Goal: Task Accomplishment & Management: Complete application form

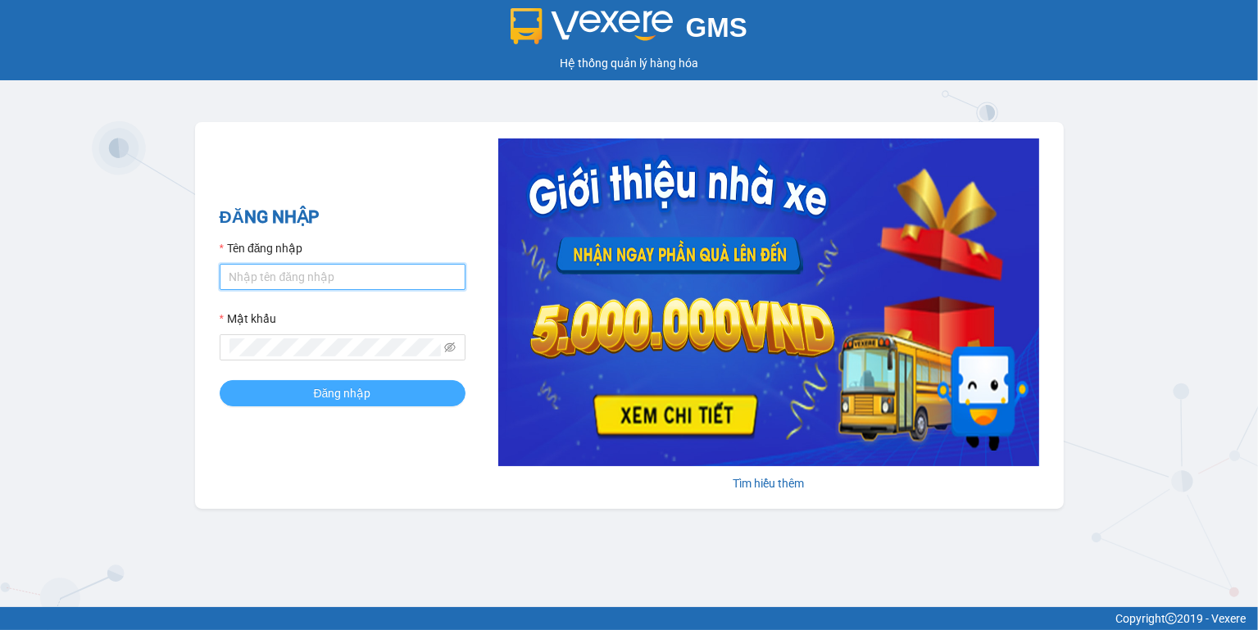
type input "ngoc.taithang"
click at [361, 398] on span "Đăng nhập" at bounding box center [342, 393] width 57 height 18
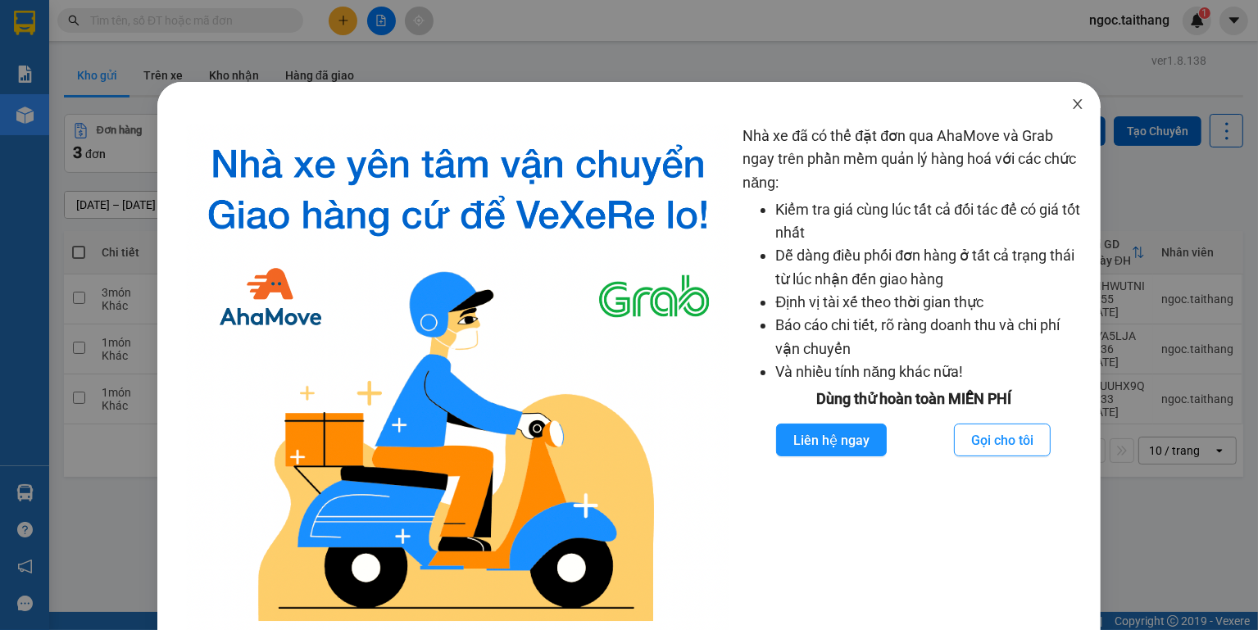
click at [1076, 104] on span "Close" at bounding box center [1078, 105] width 46 height 46
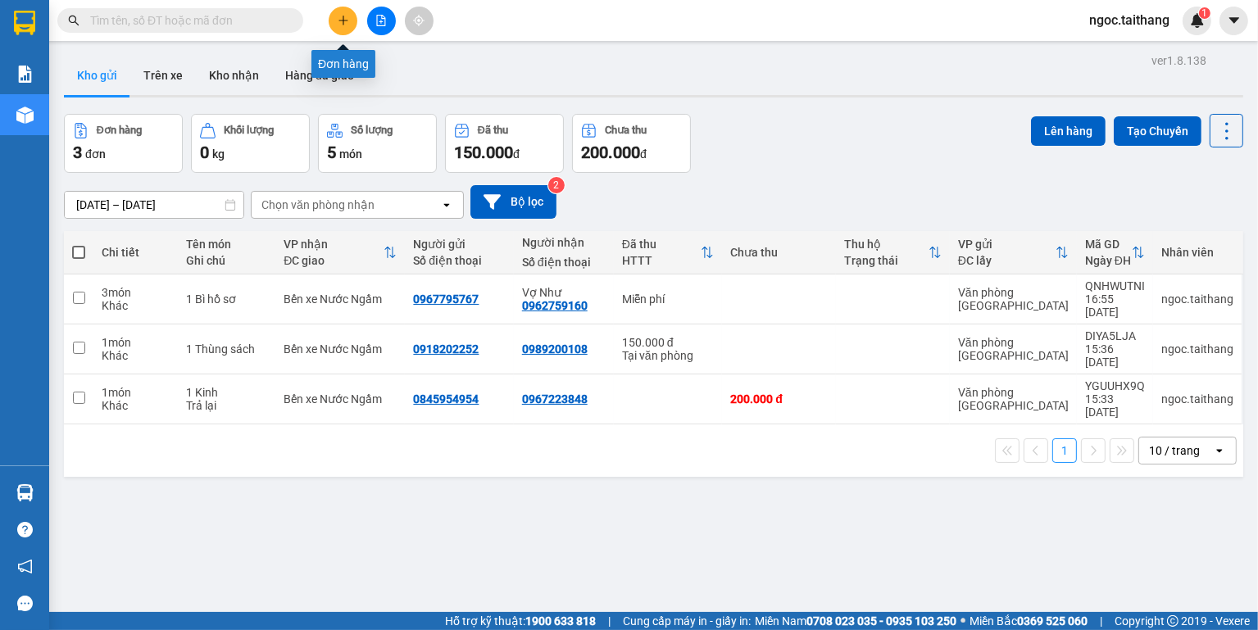
click at [336, 24] on button at bounding box center [343, 21] width 29 height 29
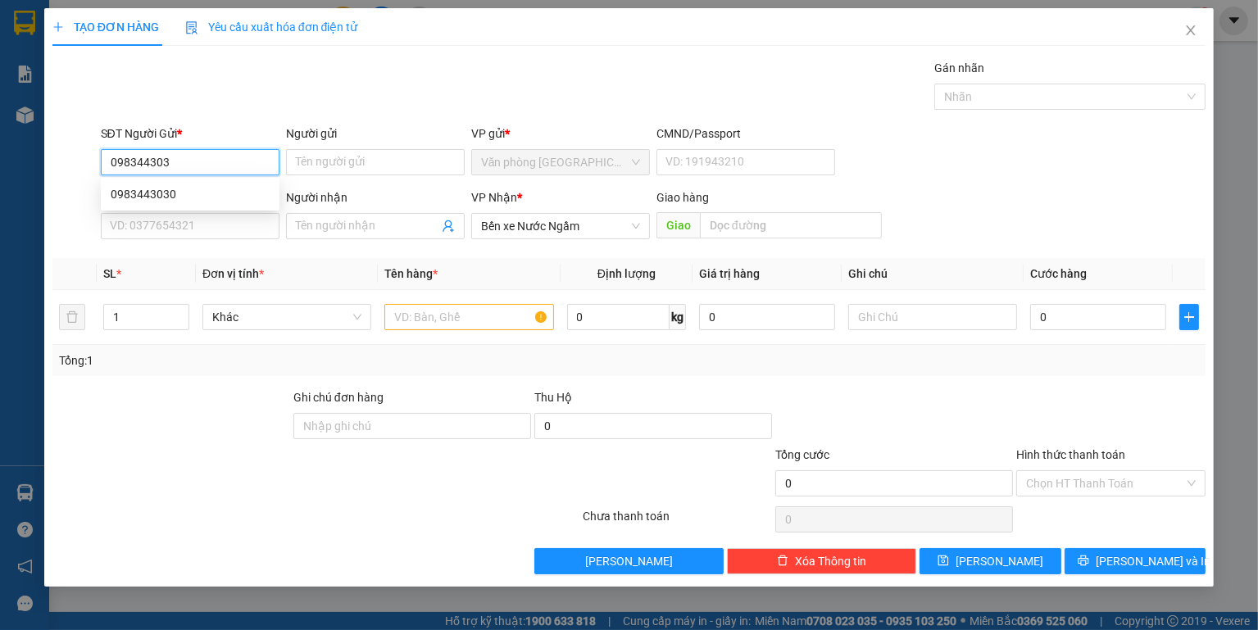
type input "0983443030"
click at [125, 189] on div "0983443030" at bounding box center [190, 194] width 159 height 18
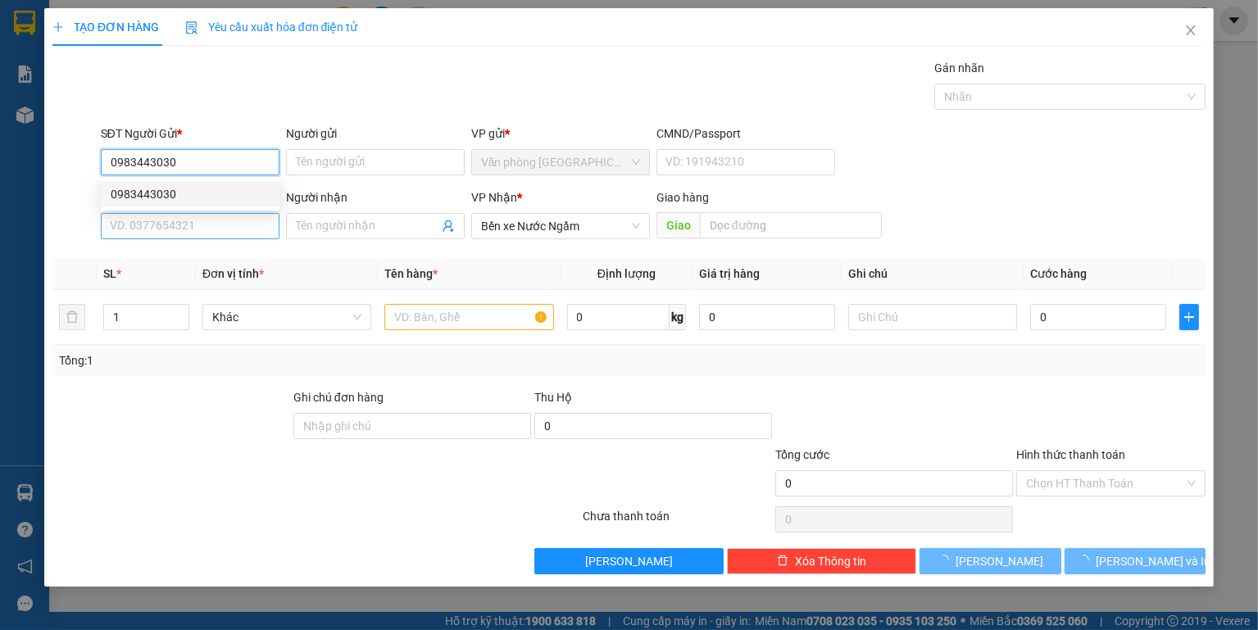
type input "150.000"
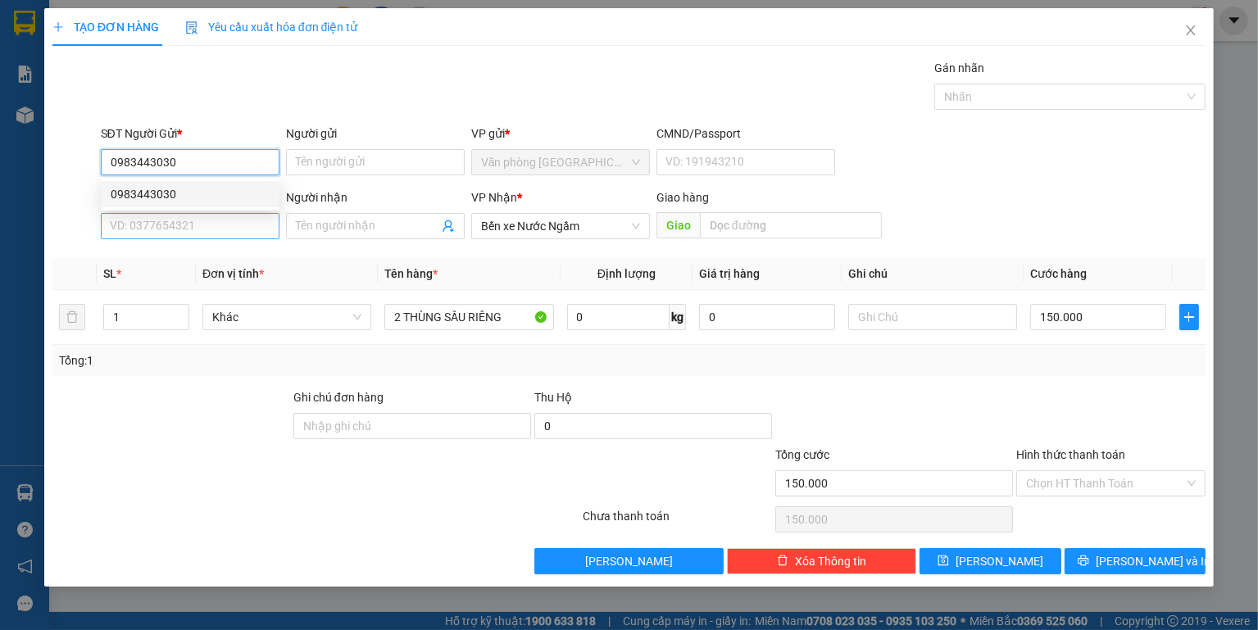
type input "0983443030"
click at [136, 221] on input "SĐT Người Nhận *" at bounding box center [190, 226] width 179 height 26
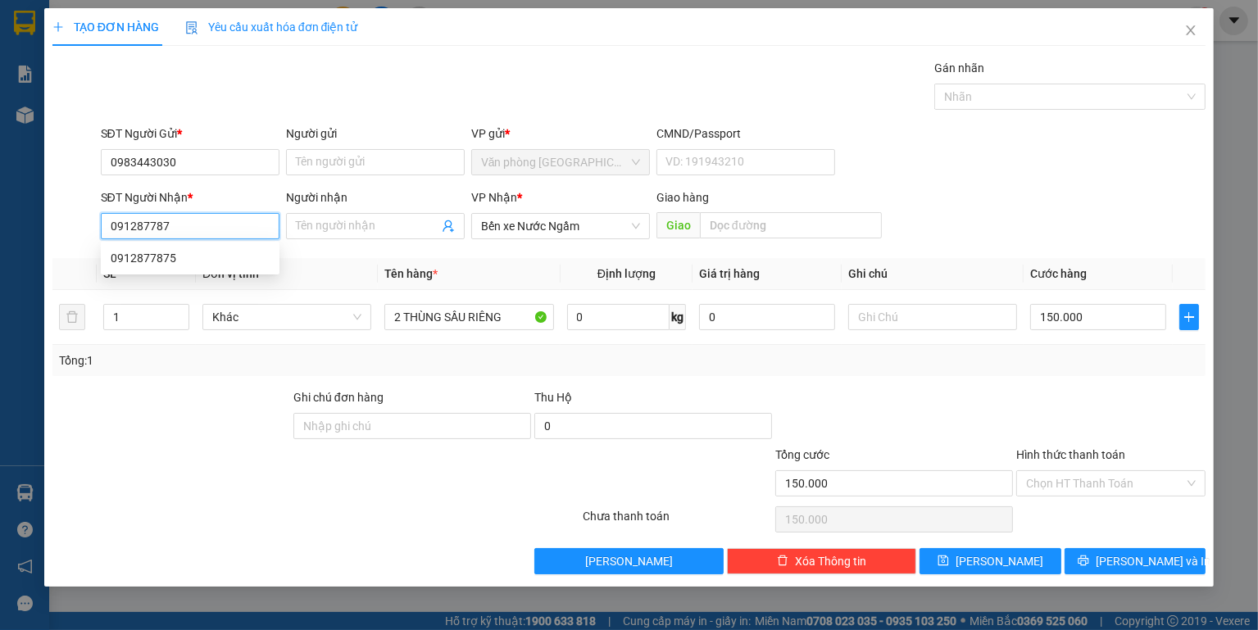
type input "0912877875"
click at [121, 249] on div "0912877875" at bounding box center [190, 258] width 159 height 18
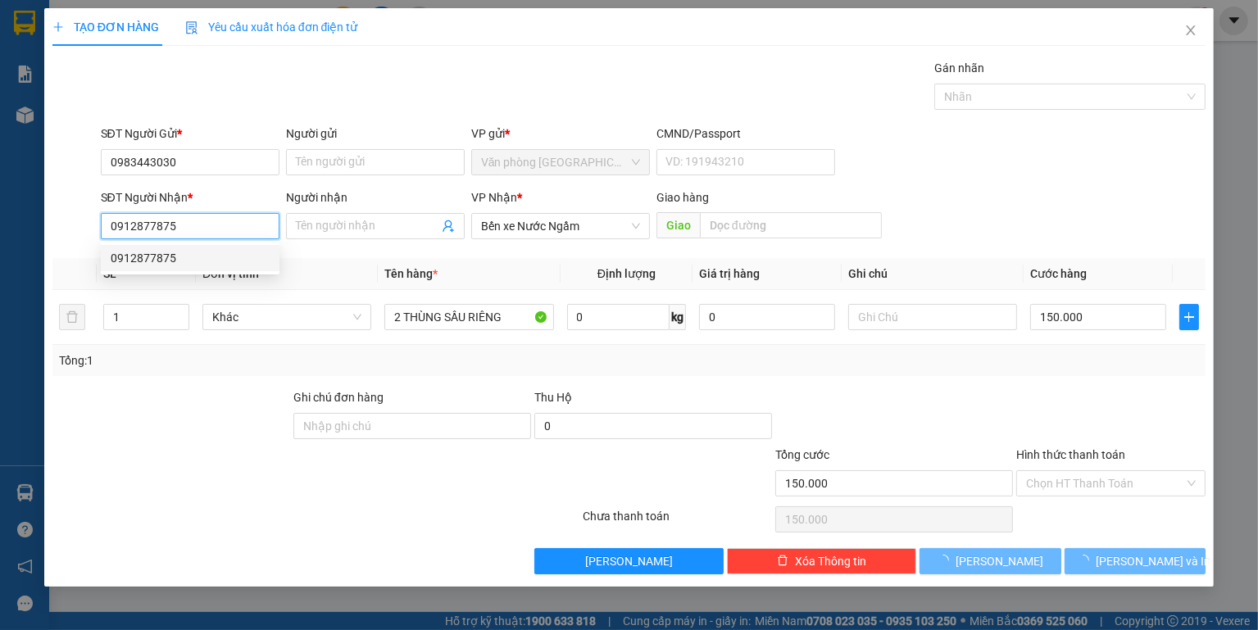
type input "250.000"
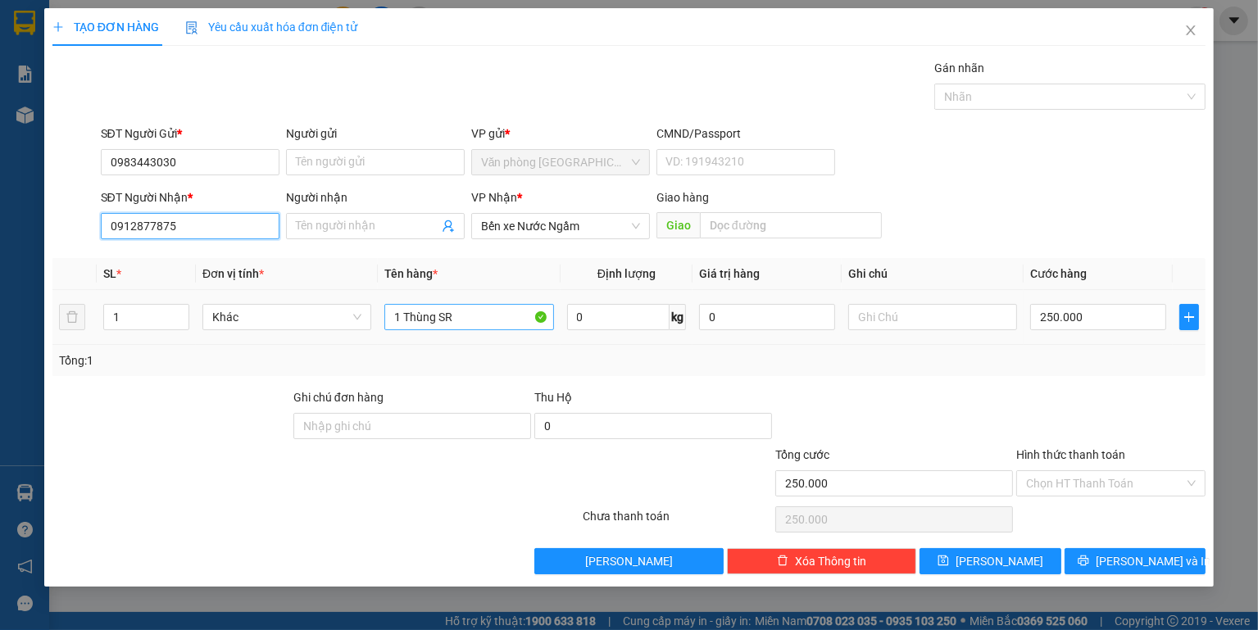
type input "0912877875"
click at [506, 320] on input "1 Thùng SR" at bounding box center [468, 317] width 169 height 26
type input "1 Thùng SR"
click at [1117, 325] on input "250.000" at bounding box center [1098, 317] width 136 height 26
type input "1"
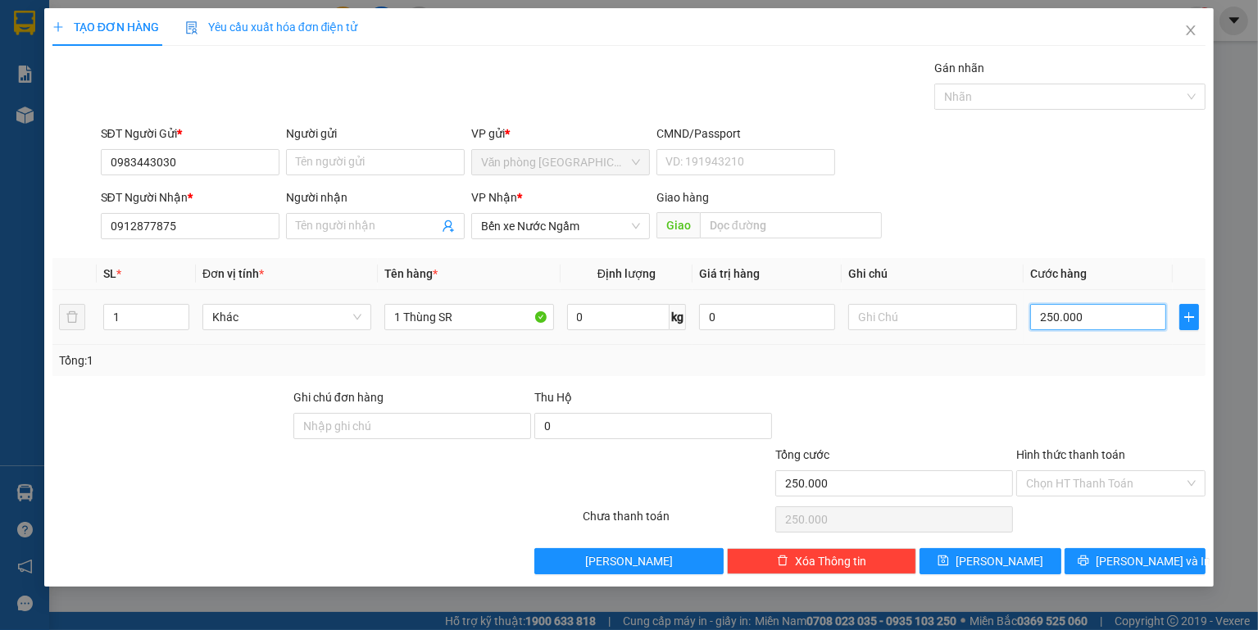
type input "1"
type input "15"
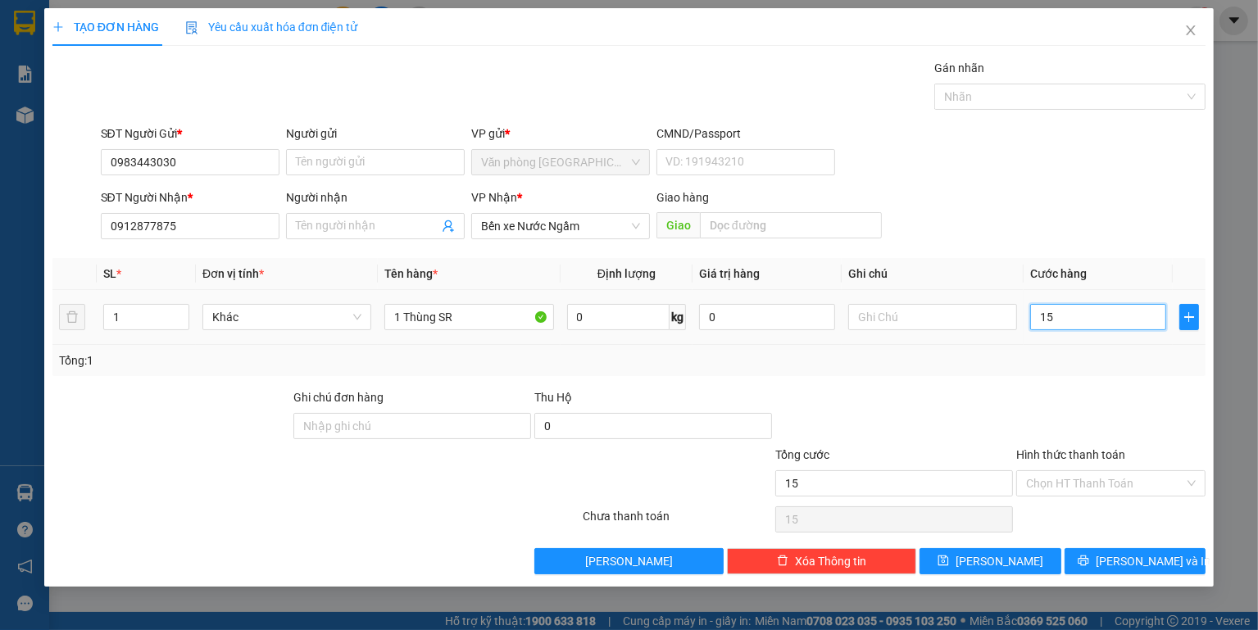
type input "150"
type input "150.000"
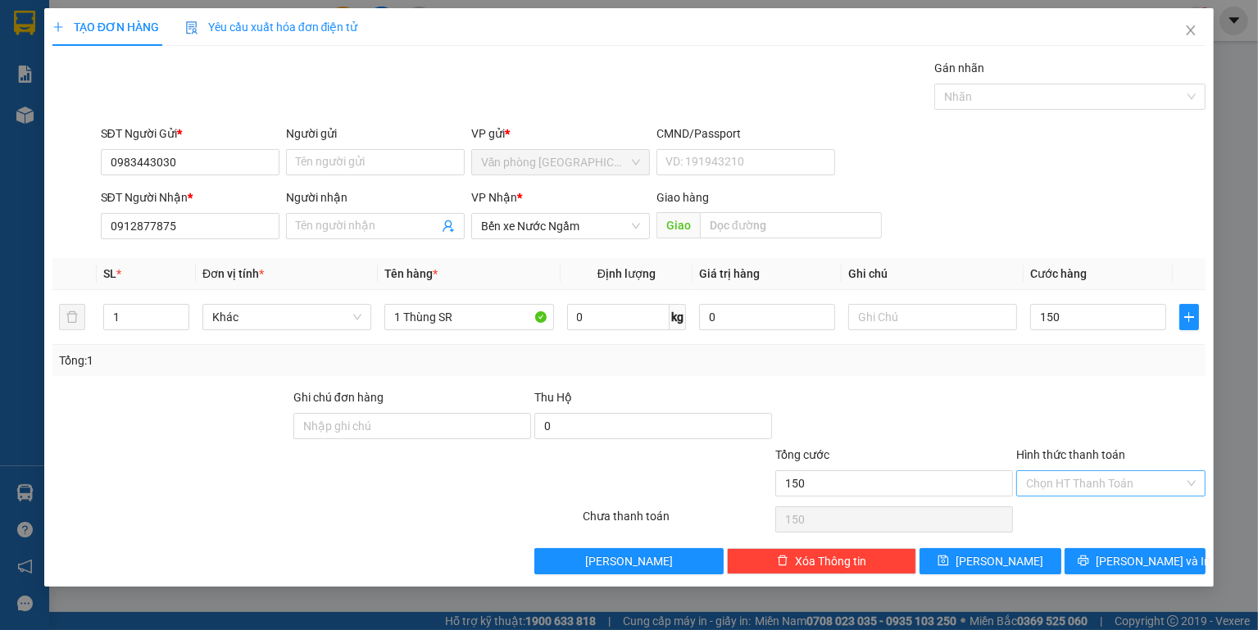
type input "150.000"
click at [1123, 479] on input "Hình thức thanh toán" at bounding box center [1105, 483] width 158 height 25
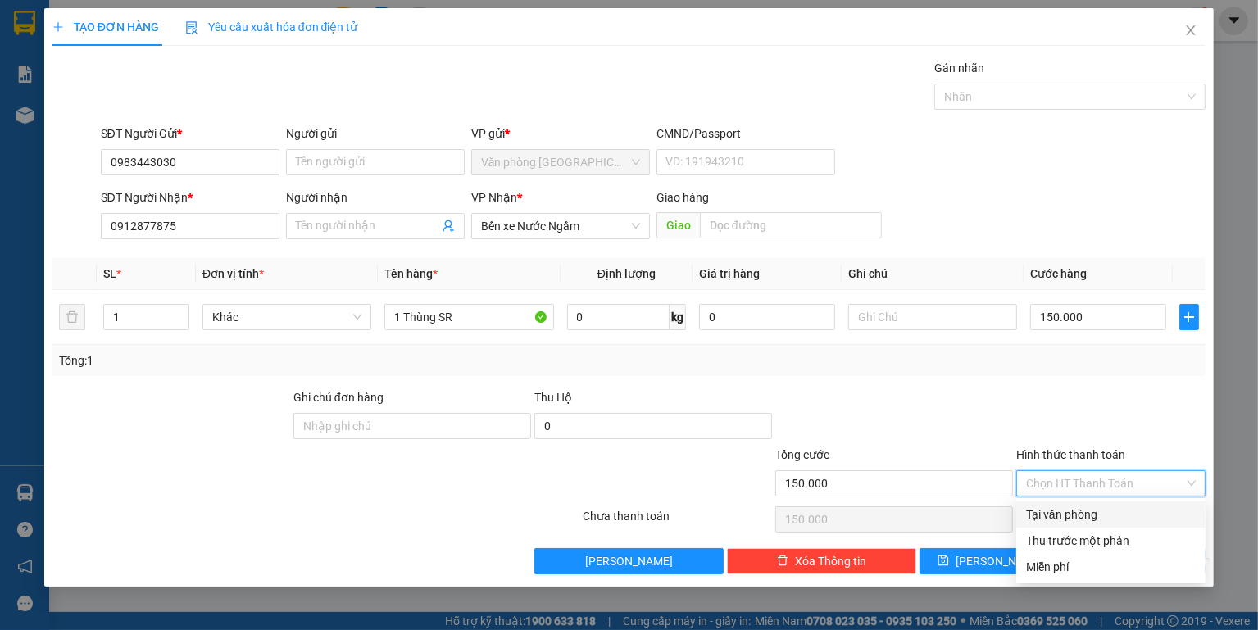
click at [1095, 509] on div "Tại văn phòng" at bounding box center [1111, 515] width 170 height 18
type input "0"
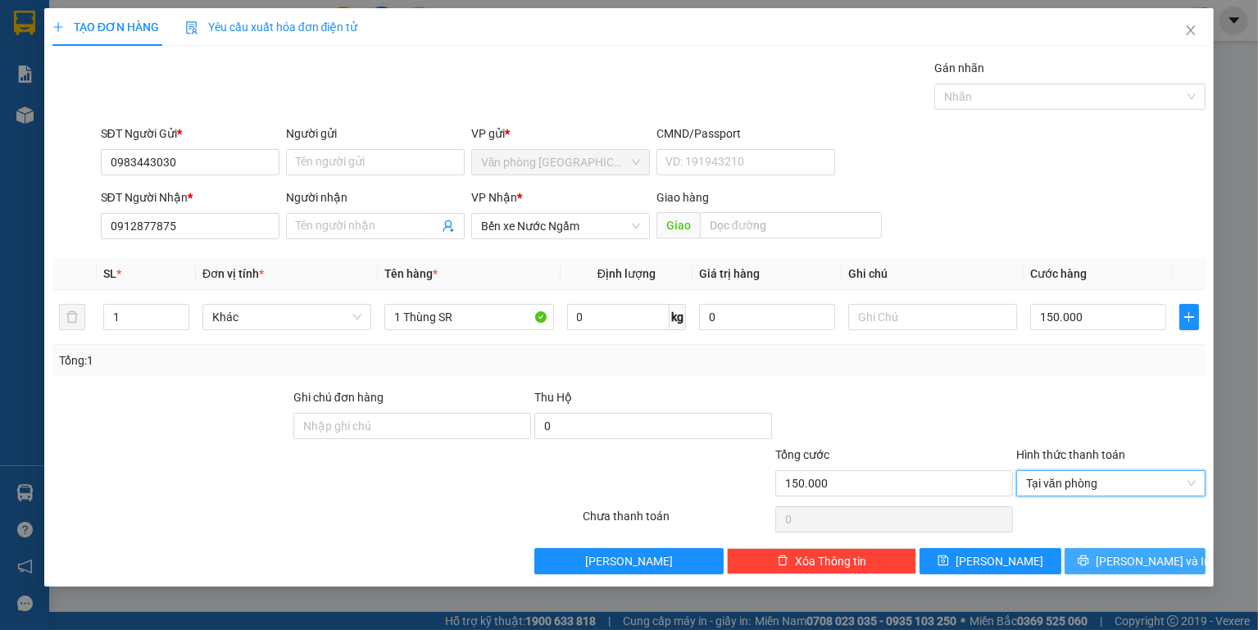
click at [1096, 556] on button "[PERSON_NAME] và In" at bounding box center [1135, 561] width 141 height 26
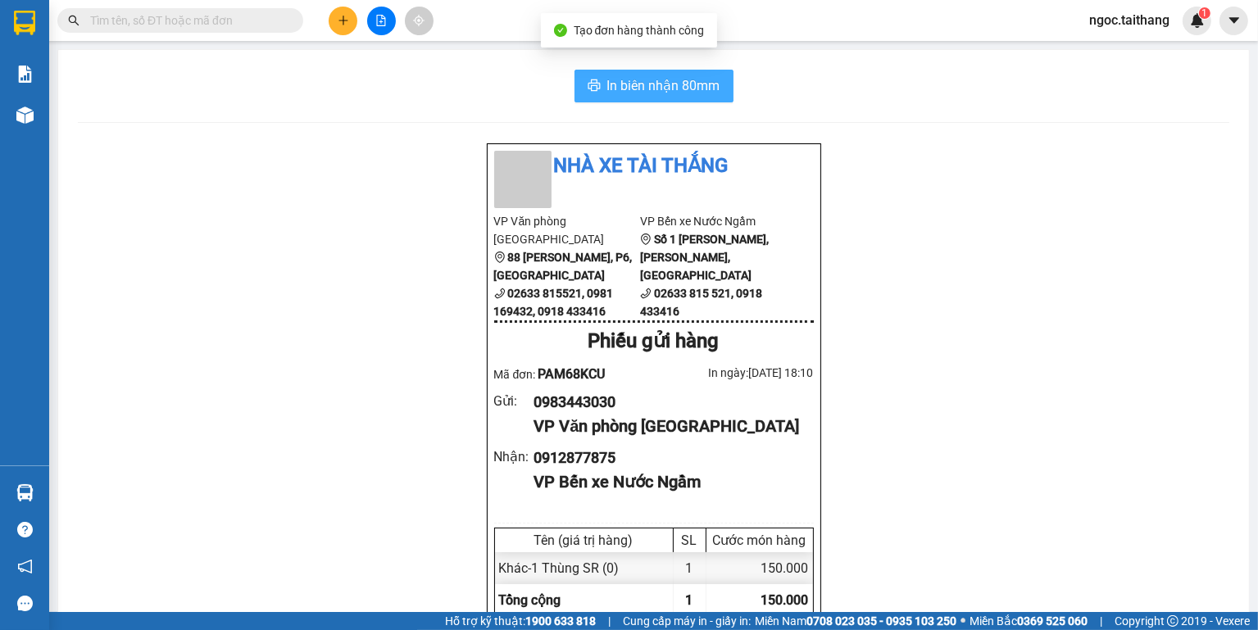
click at [626, 76] on span "In biên nhận 80mm" at bounding box center [663, 85] width 113 height 20
